Goal: Task Accomplishment & Management: Manage account settings

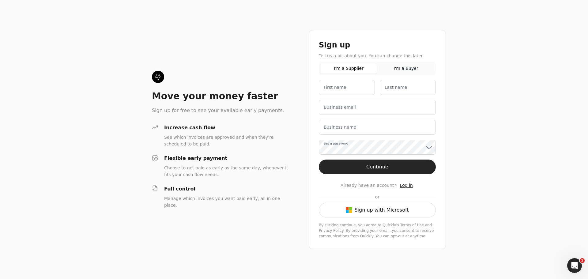
click at [366, 210] on button "Sign up with Microsoft" at bounding box center [377, 210] width 117 height 15
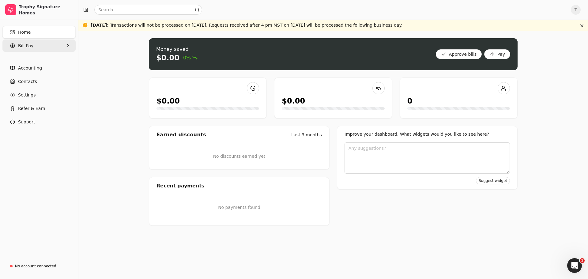
click at [36, 46] on Pay "Bill Pay" at bounding box center [38, 45] width 73 height 12
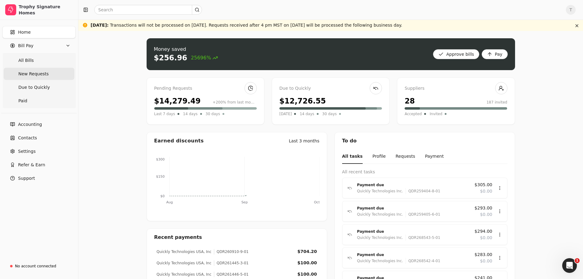
click at [39, 75] on span "New Requests" at bounding box center [33, 74] width 30 height 6
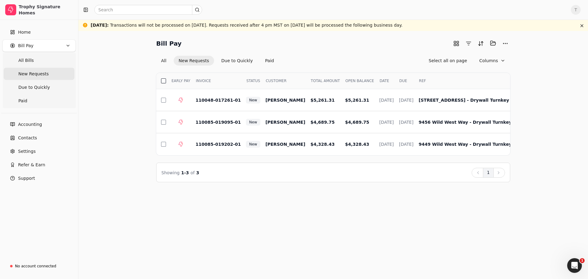
click at [161, 80] on button "button" at bounding box center [163, 80] width 5 height 5
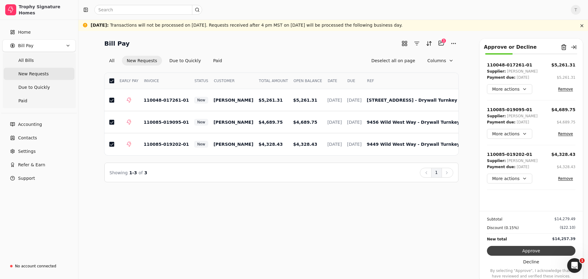
click at [524, 252] on button "Approve" at bounding box center [531, 251] width 88 height 10
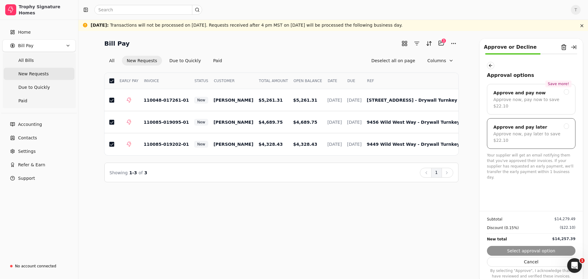
click at [553, 123] on div "Approve and pay later" at bounding box center [531, 126] width 76 height 7
click at [520, 251] on button "Submit approval" at bounding box center [531, 251] width 88 height 10
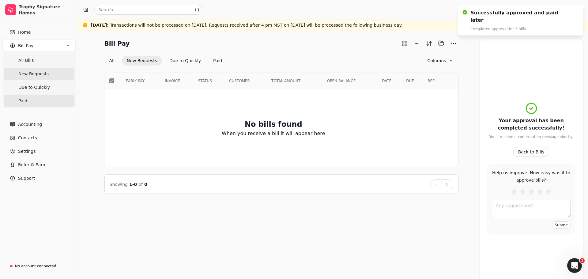
click at [37, 101] on link "Paid" at bounding box center [39, 101] width 71 height 12
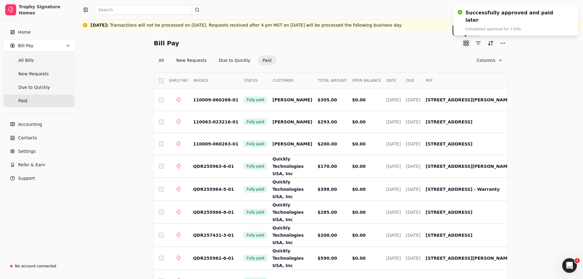
click at [470, 45] on button "button" at bounding box center [466, 43] width 10 height 10
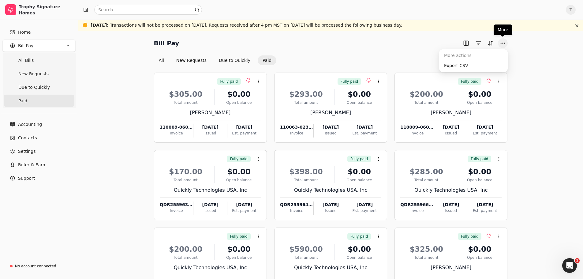
click at [505, 42] on button "More" at bounding box center [503, 43] width 10 height 10
click at [456, 68] on div "Export CSV" at bounding box center [473, 66] width 66 height 10
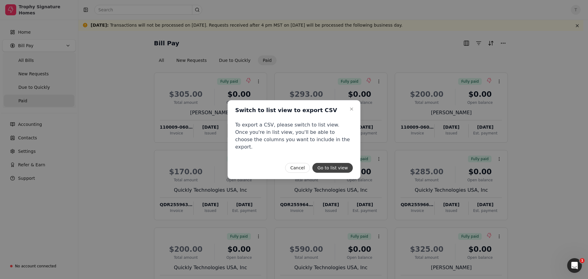
click at [334, 164] on button "Go to list view" at bounding box center [332, 168] width 40 height 10
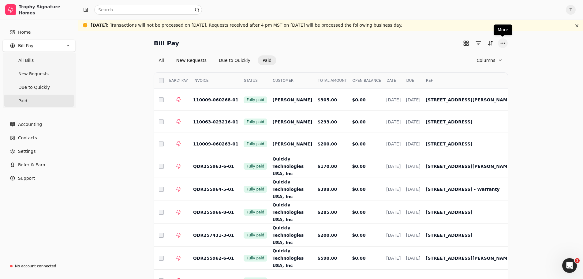
click at [502, 40] on button "More" at bounding box center [503, 43] width 10 height 10
click at [460, 69] on div "Export CSV" at bounding box center [473, 66] width 66 height 10
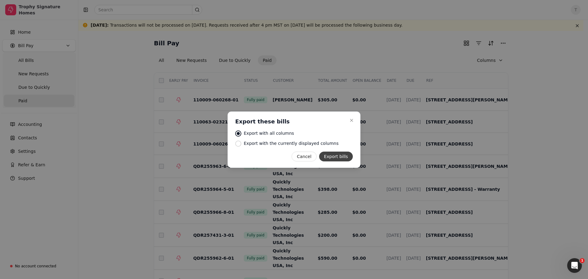
click at [333, 155] on button "Export bills" at bounding box center [336, 157] width 34 height 10
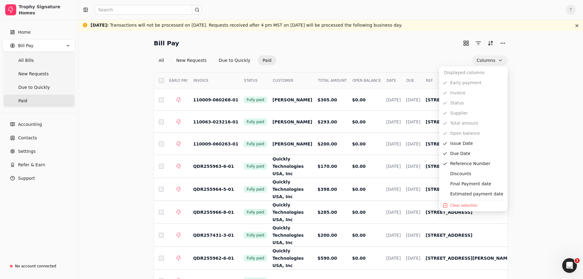
click at [492, 62] on button "Columns" at bounding box center [490, 60] width 36 height 10
click at [463, 180] on div "Final Payment date" at bounding box center [473, 184] width 66 height 10
click at [462, 174] on div "Discounts" at bounding box center [473, 174] width 66 height 10
click at [462, 177] on div "Discounts" at bounding box center [473, 174] width 66 height 10
click at [465, 185] on div "Final Payment date" at bounding box center [473, 184] width 66 height 10
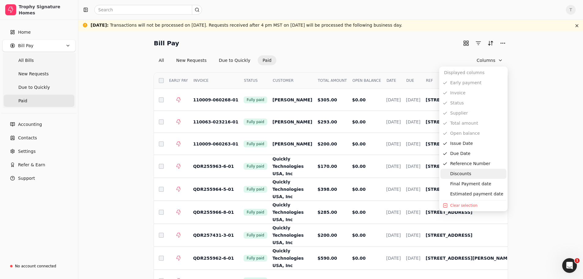
click at [464, 176] on div "Discounts" at bounding box center [473, 174] width 66 height 10
click at [460, 177] on div "Discounts" at bounding box center [473, 174] width 66 height 10
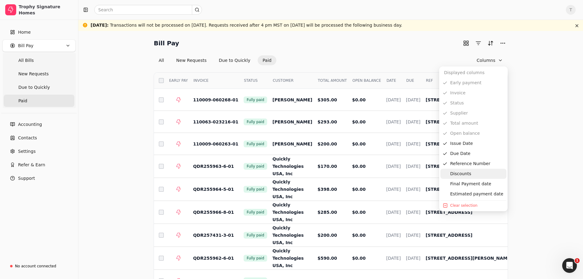
click at [460, 177] on div "Discounts" at bounding box center [473, 174] width 66 height 10
click at [456, 167] on div "Reference Number" at bounding box center [473, 164] width 66 height 10
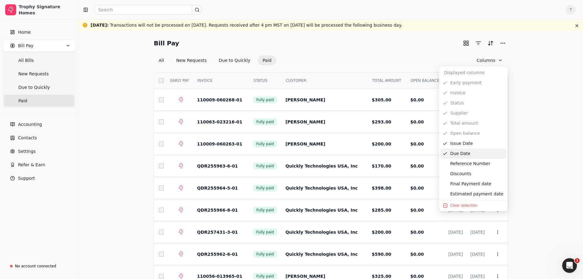
click at [453, 156] on div "Due Date" at bounding box center [473, 153] width 66 height 10
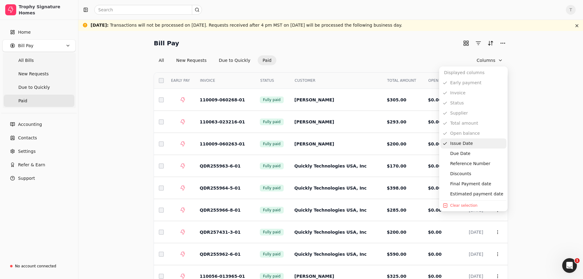
click at [452, 147] on div "Issue Date" at bounding box center [473, 143] width 66 height 10
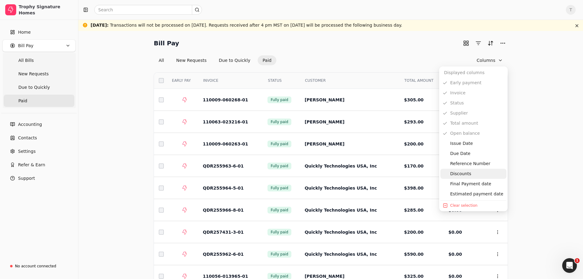
click at [458, 175] on div "Discounts" at bounding box center [473, 174] width 66 height 10
click at [458, 176] on div "Discounts" at bounding box center [473, 174] width 66 height 10
click at [459, 176] on div "Discounts" at bounding box center [473, 174] width 66 height 10
